Goal: Task Accomplishment & Management: Contribute content

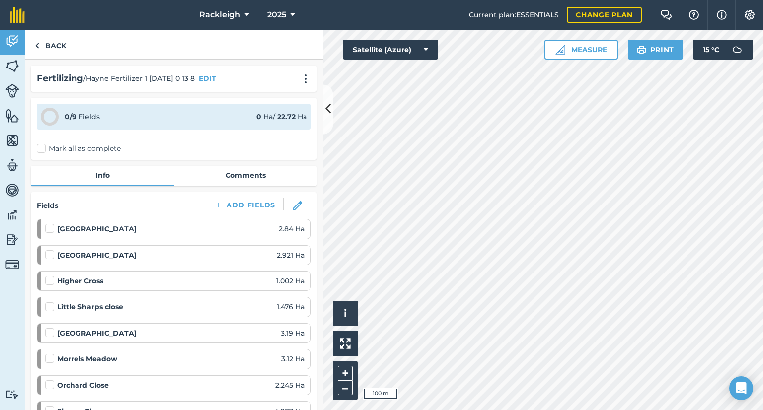
scroll to position [298, 0]
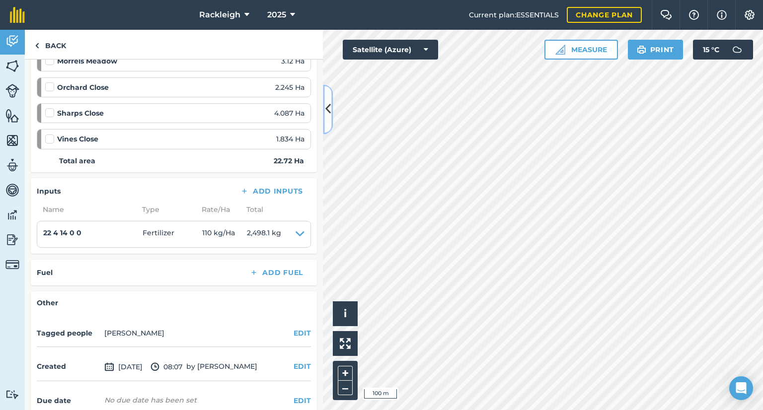
click at [324, 111] on button at bounding box center [328, 109] width 10 height 50
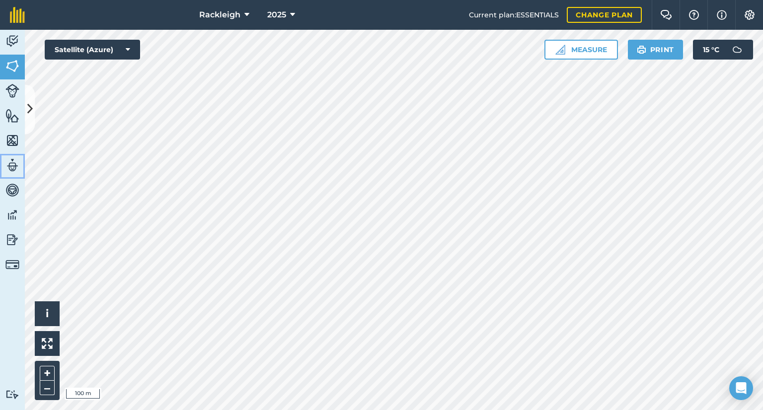
click at [13, 160] on img at bounding box center [12, 165] width 14 height 15
click at [11, 165] on img at bounding box center [12, 165] width 14 height 15
click at [13, 165] on img at bounding box center [12, 165] width 14 height 15
click at [10, 162] on img at bounding box center [12, 165] width 14 height 15
click at [28, 114] on icon at bounding box center [29, 109] width 5 height 17
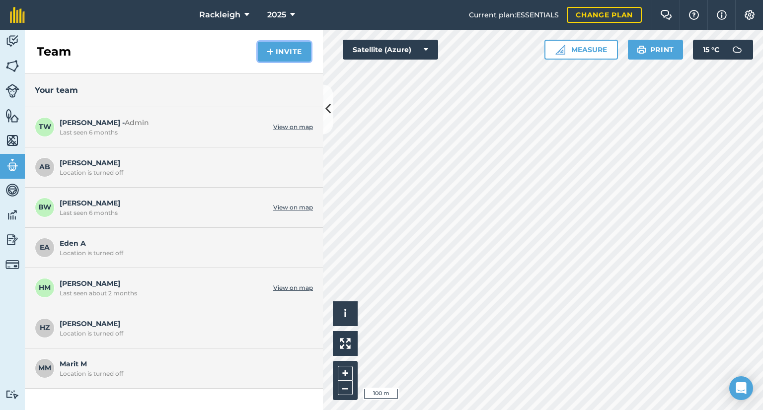
click at [282, 50] on button "Invite" at bounding box center [284, 52] width 53 height 20
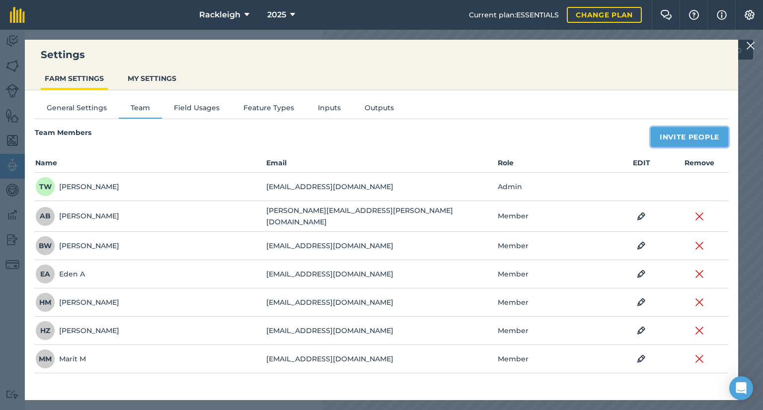
click at [688, 138] on button "Invite People" at bounding box center [690, 137] width 78 height 20
select select "MEMBER"
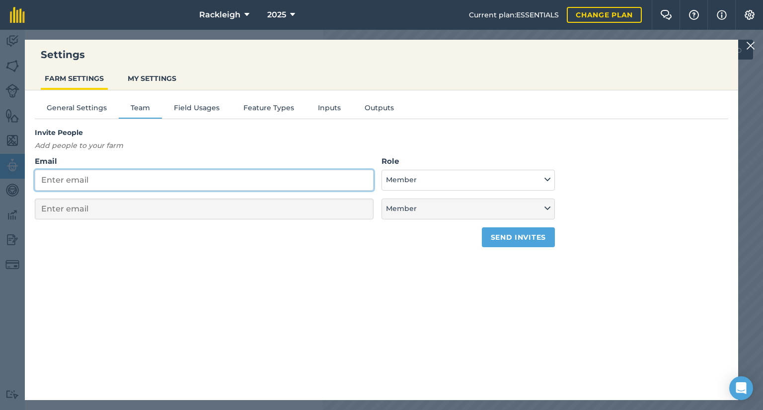
click at [187, 185] on input "Email" at bounding box center [204, 180] width 339 height 21
type input "c"
select select "MEMBER"
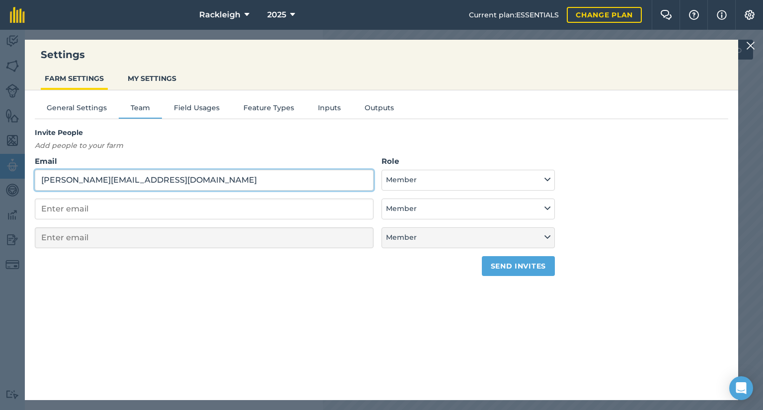
type input "[PERSON_NAME][EMAIL_ADDRESS][DOMAIN_NAME]"
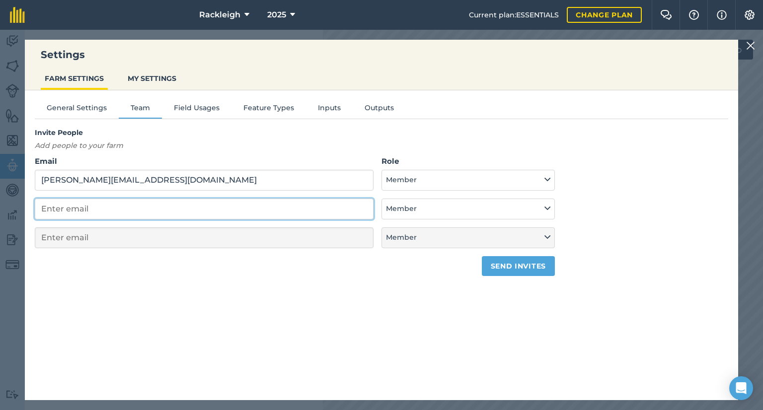
click at [185, 207] on input "email" at bounding box center [204, 209] width 339 height 21
select select "MEMBER"
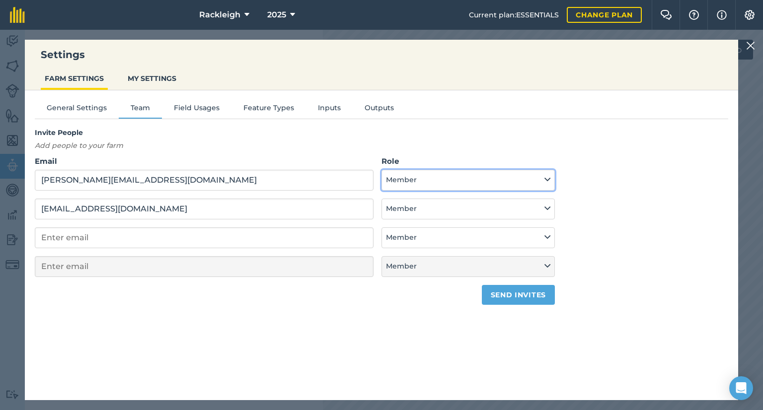
click at [552, 179] on button "Member" at bounding box center [468, 180] width 173 height 21
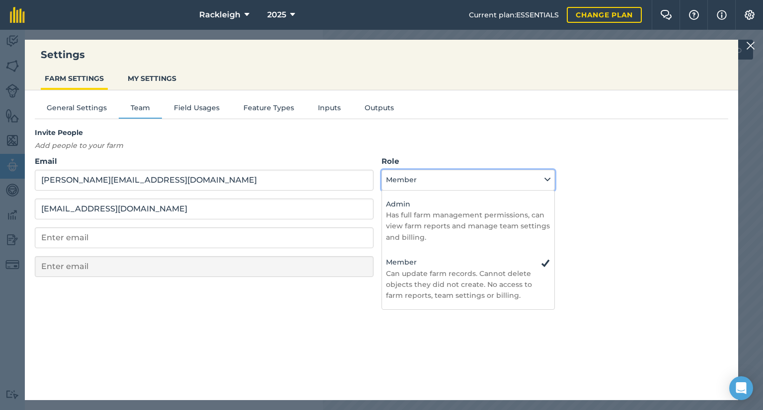
click at [519, 175] on button "Member" at bounding box center [468, 180] width 173 height 21
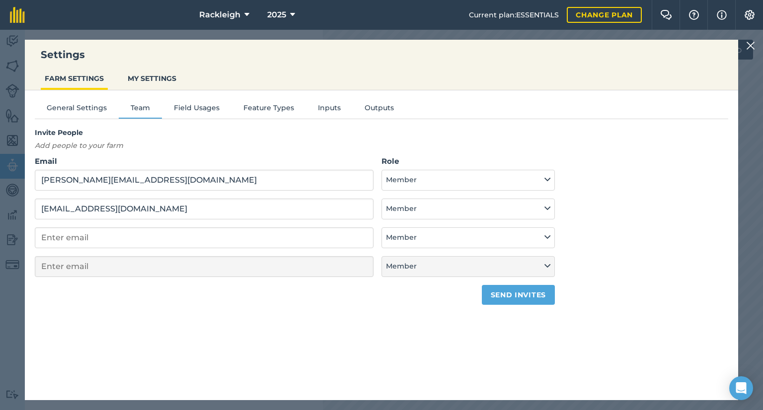
click at [189, 195] on form "Email [PERSON_NAME][EMAIL_ADDRESS][DOMAIN_NAME] Role Admin - Has full farm mana…" at bounding box center [295, 231] width 520 height 150
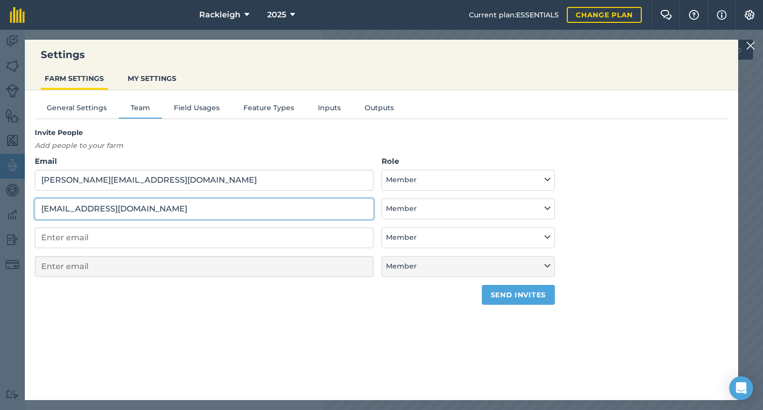
click at [72, 210] on input "[EMAIL_ADDRESS][DOMAIN_NAME]" at bounding box center [204, 209] width 339 height 21
type input "[EMAIL_ADDRESS][DOMAIN_NAME]"
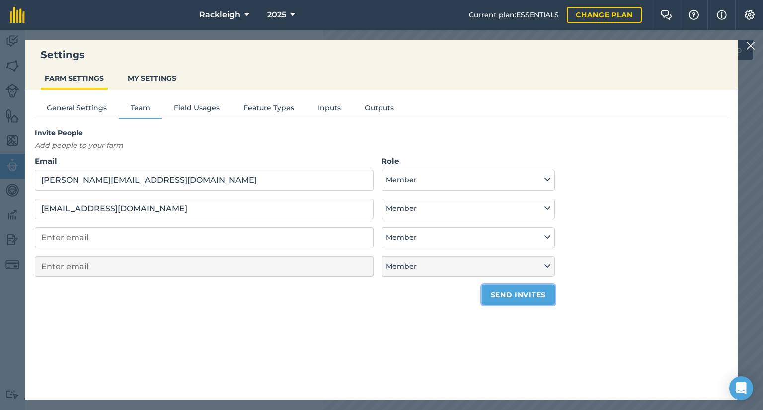
click at [521, 294] on button "Send invites" at bounding box center [518, 295] width 73 height 20
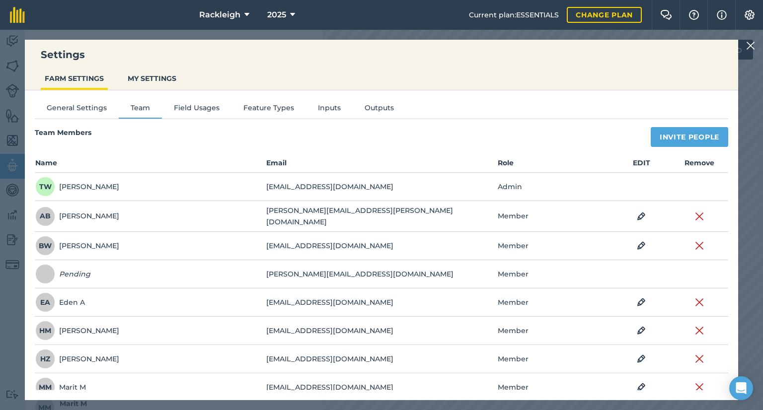
click at [751, 47] on img at bounding box center [750, 46] width 9 height 12
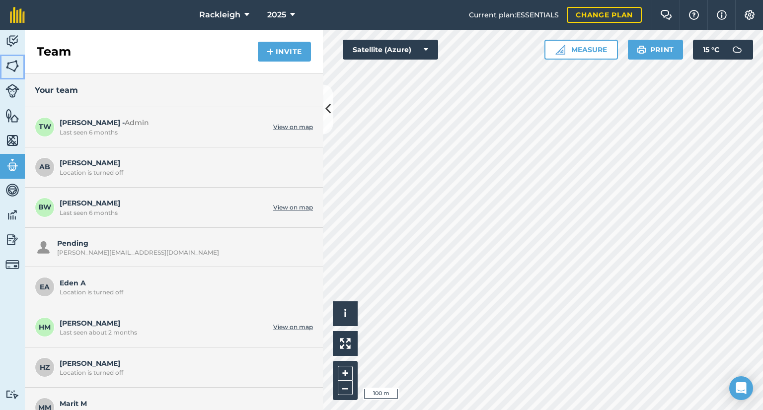
click at [10, 64] on img at bounding box center [12, 66] width 14 height 15
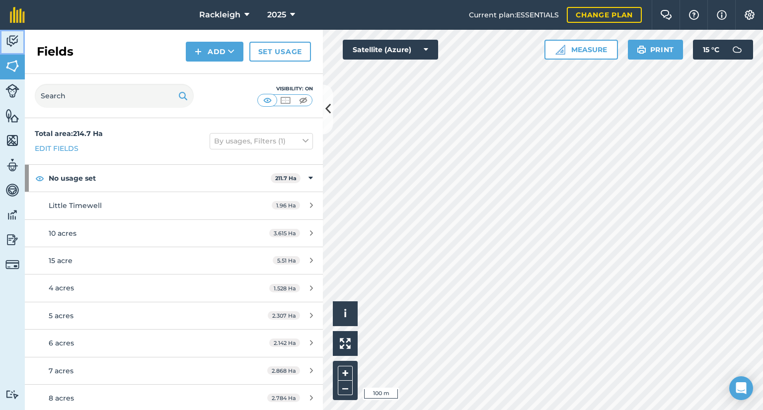
click at [6, 41] on img at bounding box center [12, 41] width 14 height 15
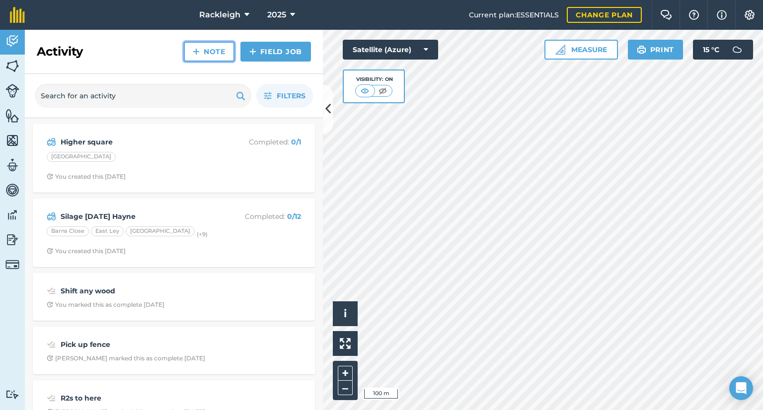
click at [203, 50] on link "Note" at bounding box center [209, 52] width 51 height 20
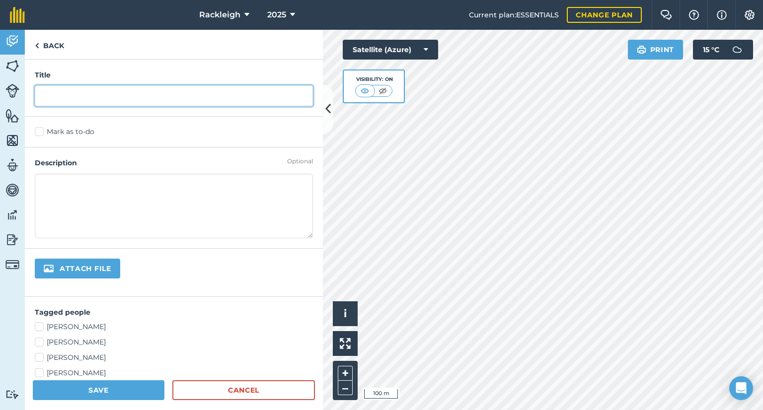
click at [104, 95] on input "text" at bounding box center [174, 95] width 278 height 21
type input "Get the cows"
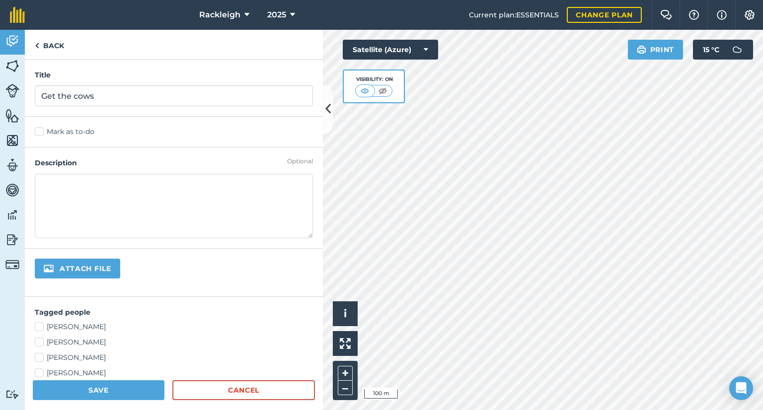
click at [44, 135] on label "Mark as to-do" at bounding box center [174, 132] width 278 height 10
click at [41, 133] on input "Mark as to-do" at bounding box center [38, 130] width 6 height 6
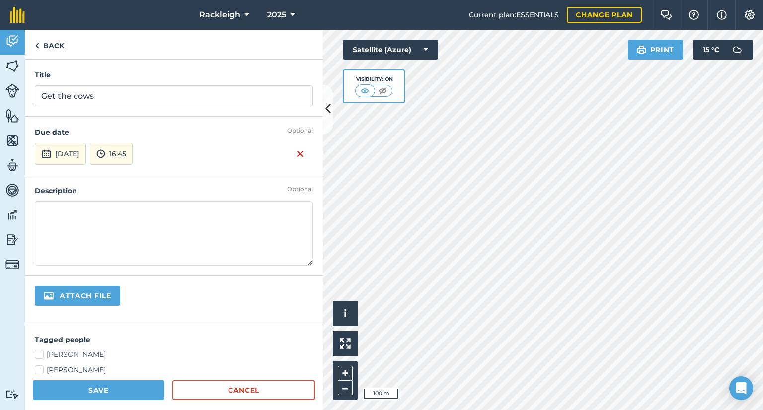
click at [76, 219] on textarea at bounding box center [174, 233] width 278 height 65
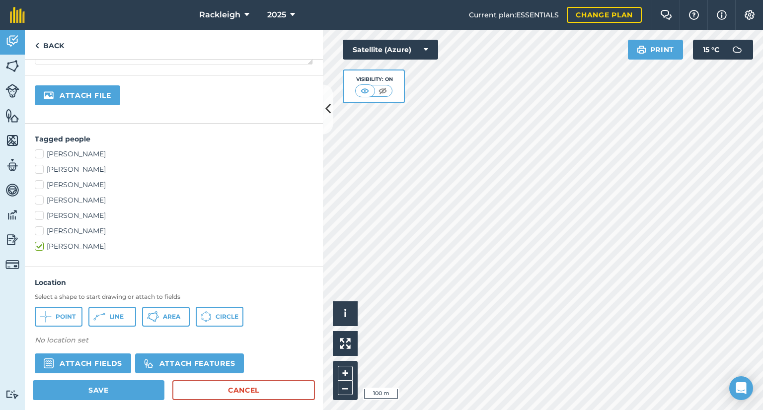
scroll to position [248, 0]
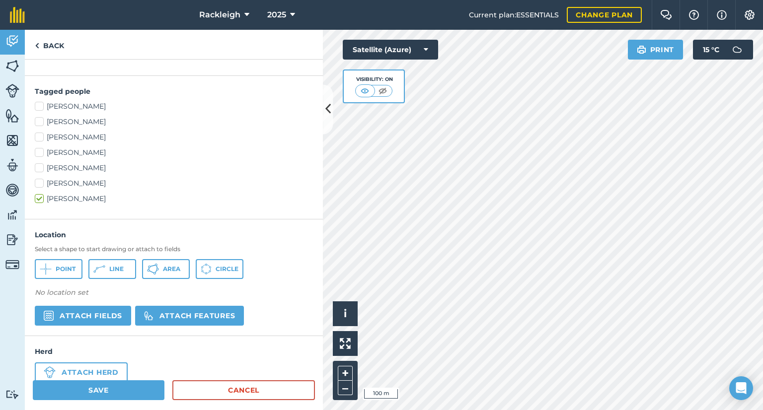
type textarea "fetch cows"
click at [327, 109] on icon at bounding box center [328, 109] width 5 height 17
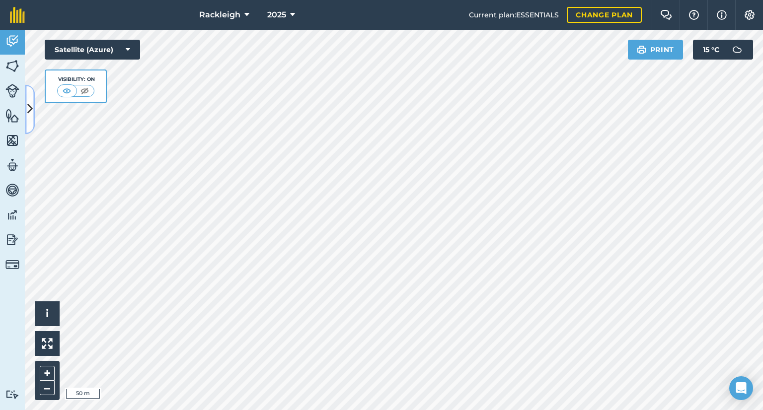
click at [28, 104] on icon at bounding box center [29, 109] width 5 height 17
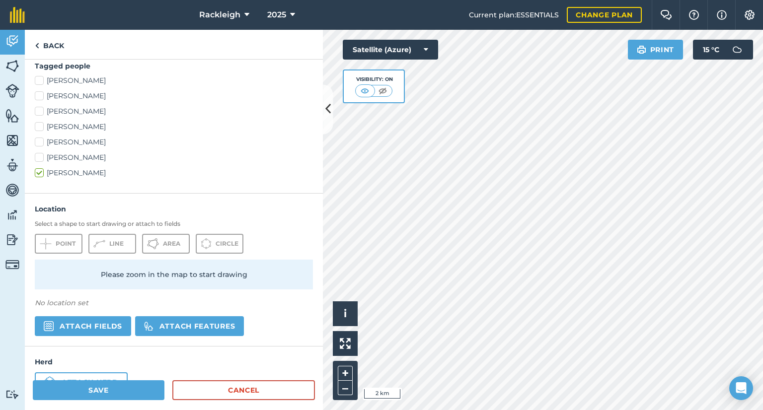
scroll to position [248, 0]
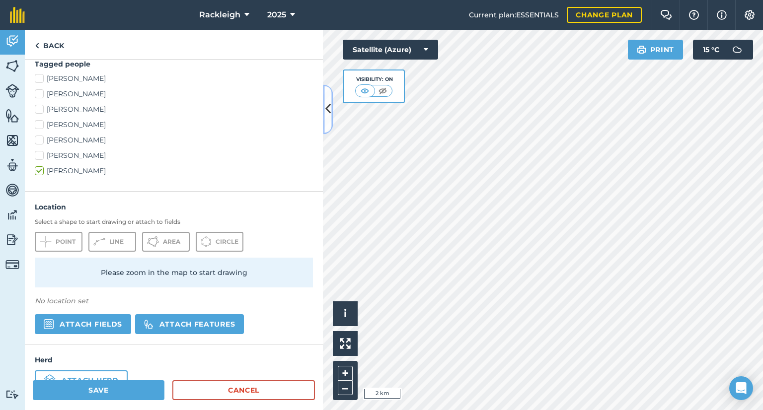
click at [328, 108] on icon at bounding box center [328, 109] width 5 height 17
